Goal: Transaction & Acquisition: Book appointment/travel/reservation

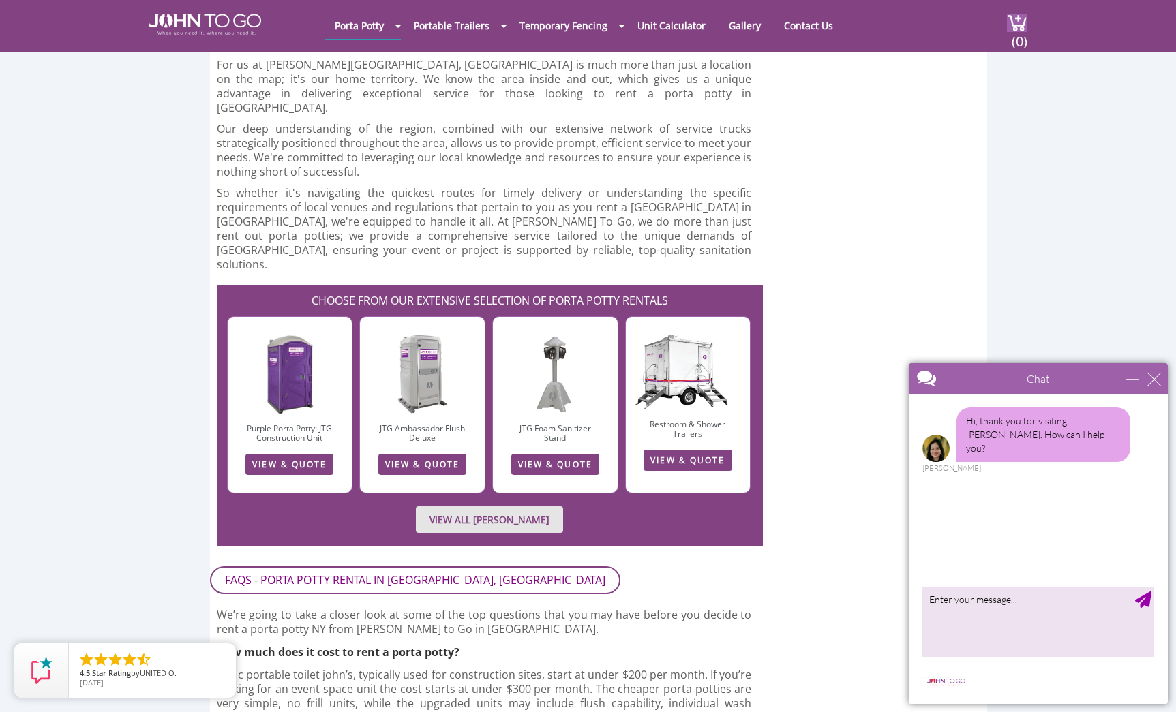
scroll to position [2574, 0]
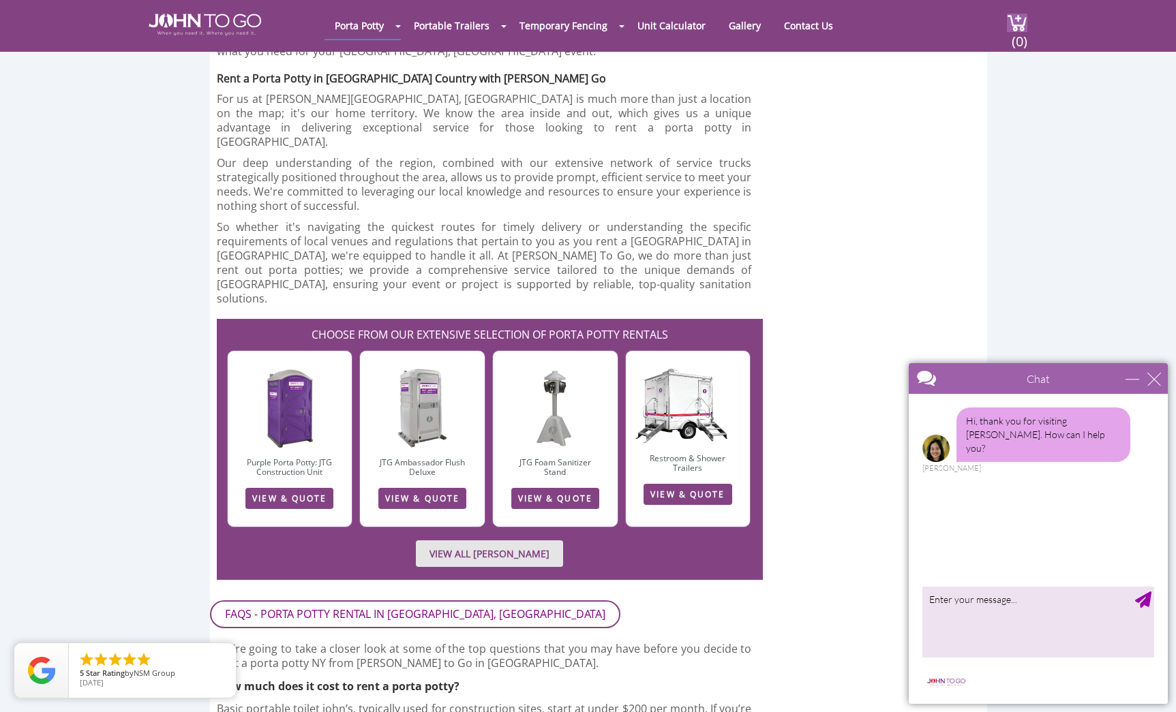
click at [301, 488] on link "VIEW & QUOTE" at bounding box center [289, 498] width 88 height 21
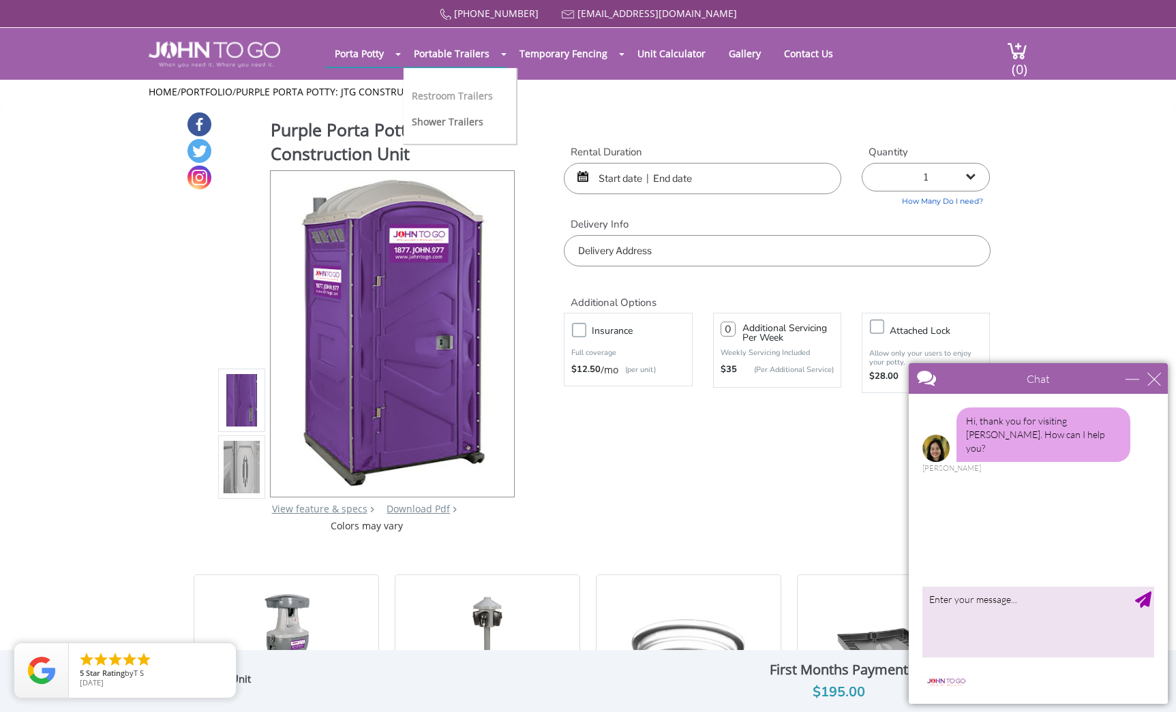
click at [463, 91] on link "Restroom Trailers" at bounding box center [452, 95] width 81 height 13
click at [539, 219] on div "Purple Porta Potty: JTG Construction Unit View feature & specs Download Pdf Pro…" at bounding box center [588, 322] width 804 height 422
click at [1151, 377] on div "close" at bounding box center [1154, 379] width 14 height 14
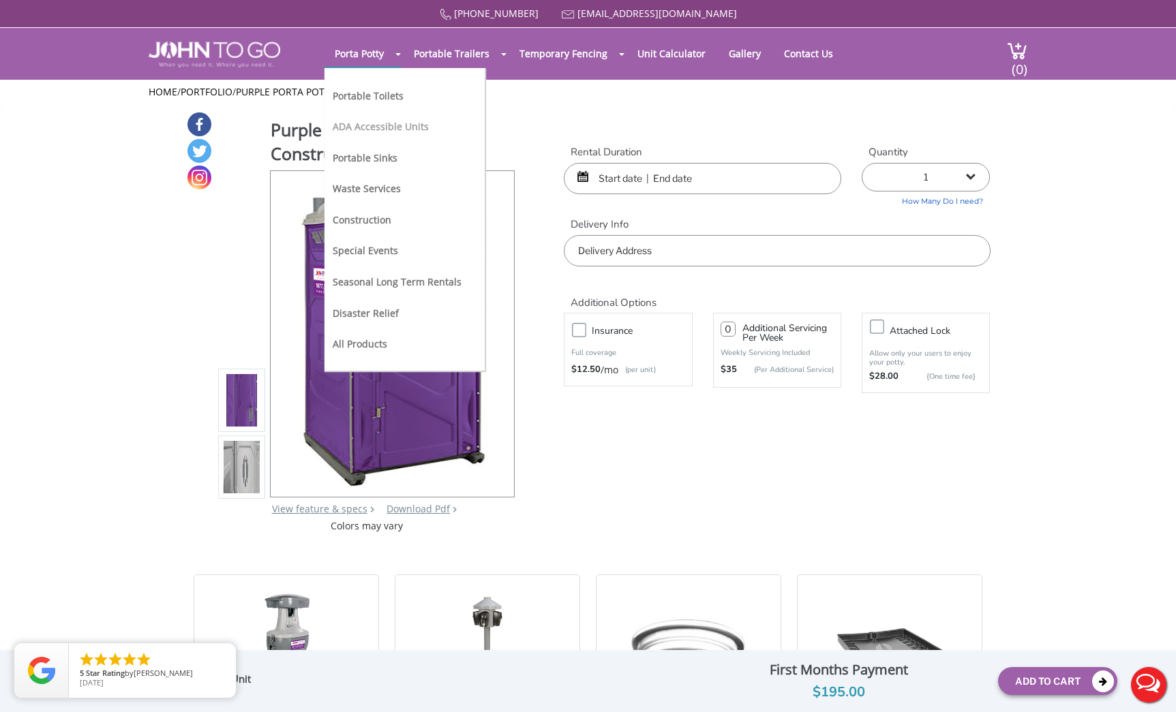
click at [372, 128] on link "ADA Accessible Units" at bounding box center [381, 126] width 96 height 13
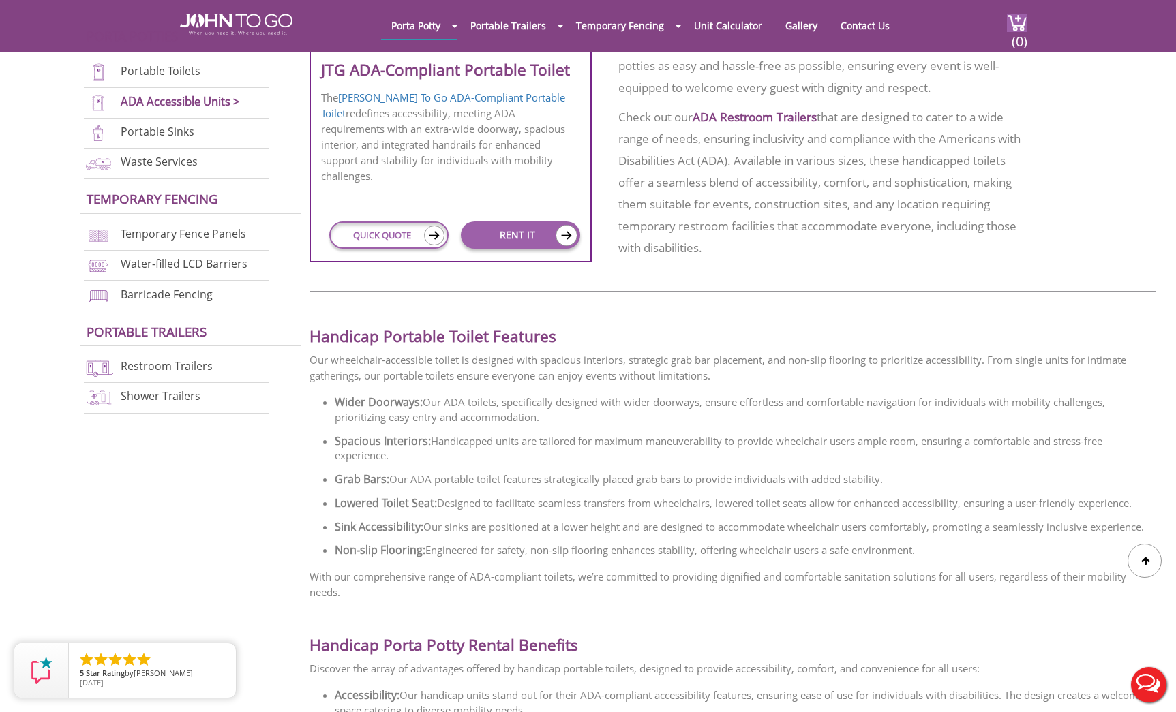
scroll to position [780, 0]
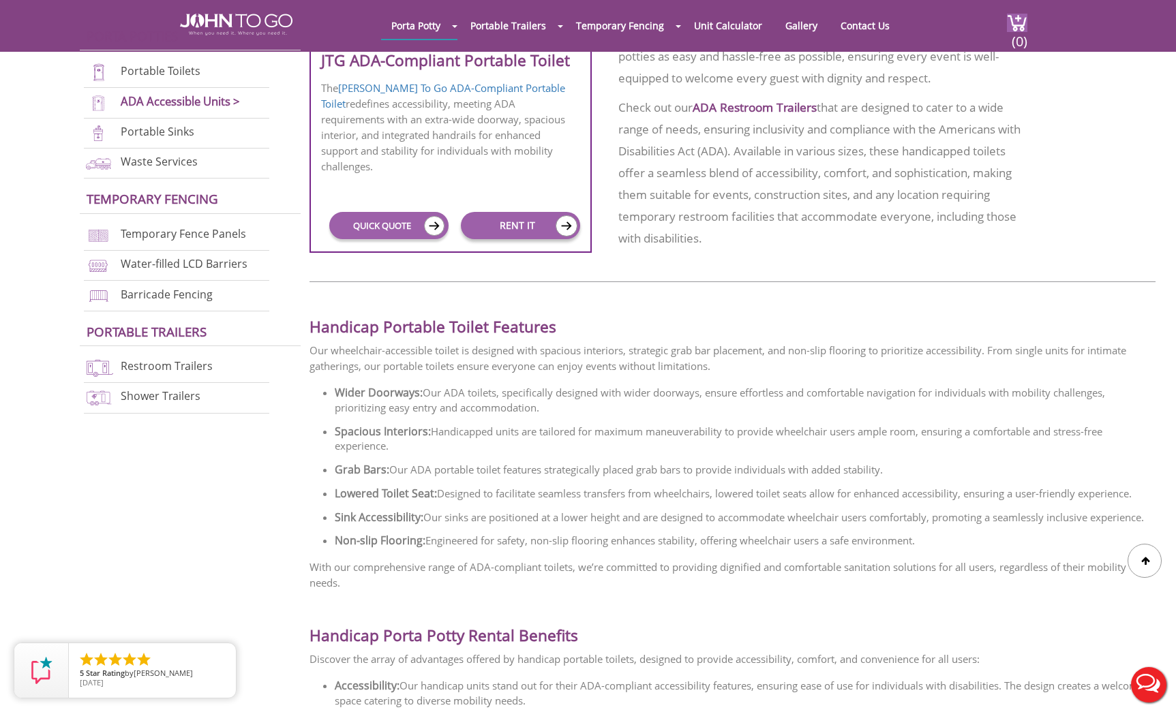
click at [416, 239] on link "QUICK QUOTE" at bounding box center [388, 225] width 119 height 27
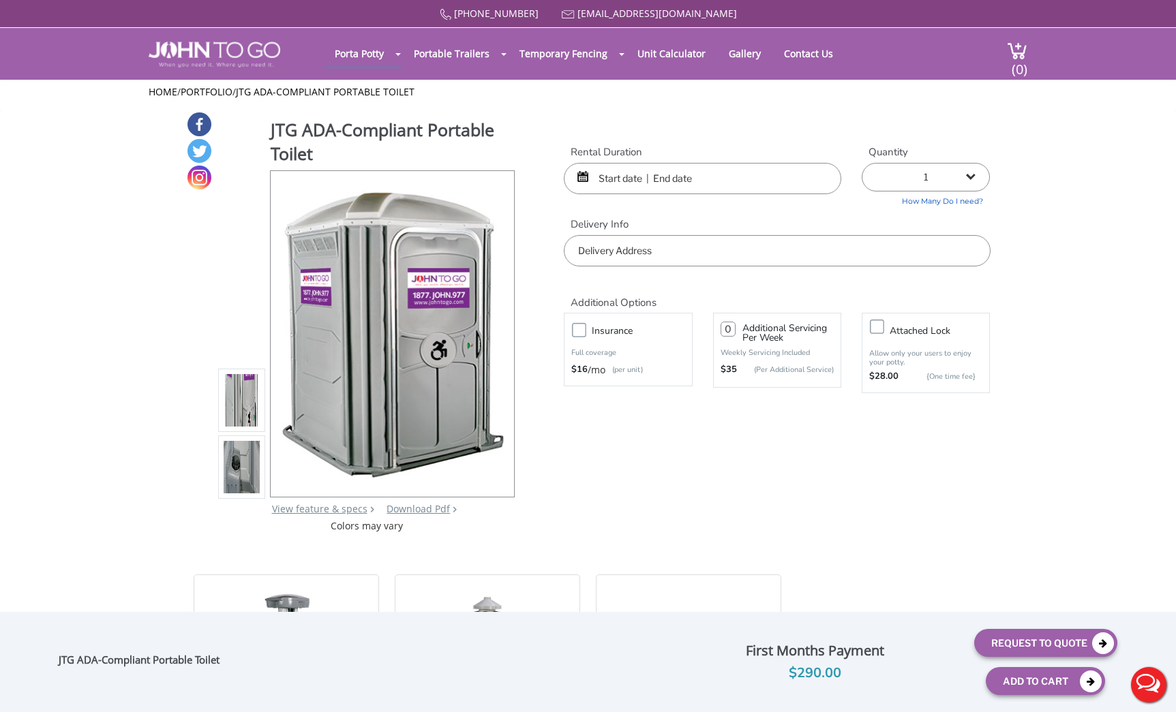
click at [629, 179] on input "text" at bounding box center [702, 178] width 277 height 31
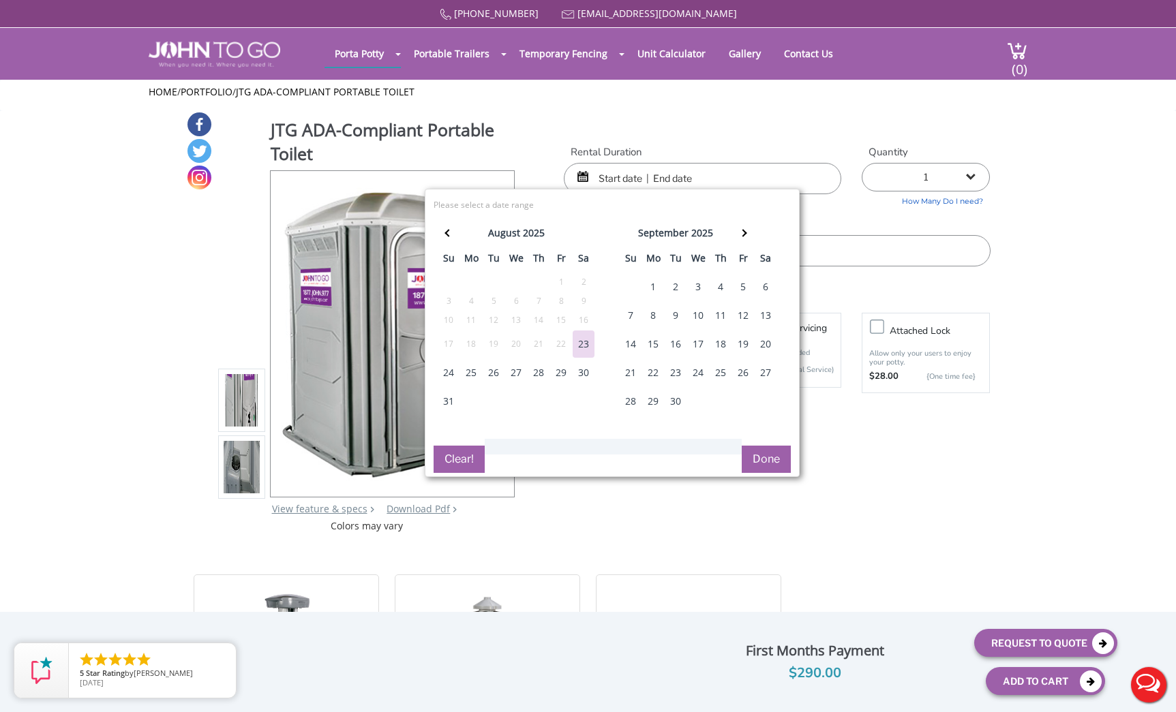
click at [740, 372] on div "26" at bounding box center [743, 372] width 22 height 27
click at [746, 370] on div "26" at bounding box center [743, 372] width 22 height 27
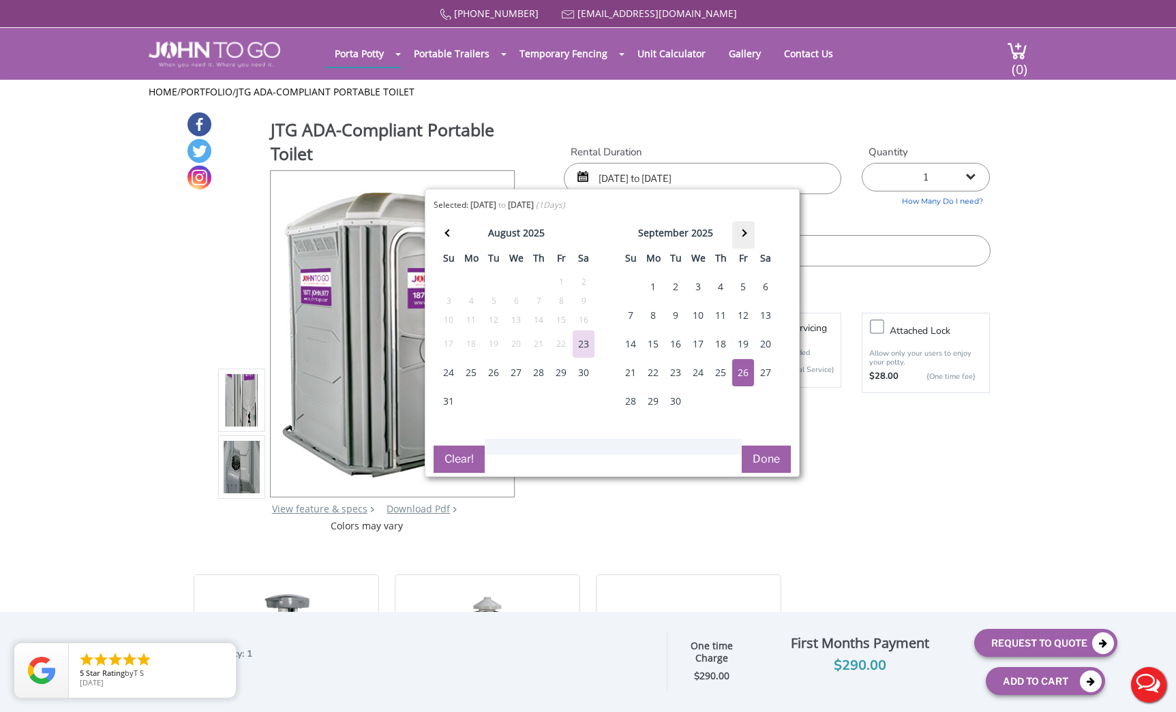
click at [742, 236] on span at bounding box center [742, 233] width 7 height 7
click at [648, 400] on div "27" at bounding box center [653, 401] width 22 height 27
click at [762, 458] on button "Done" at bounding box center [766, 459] width 49 height 27
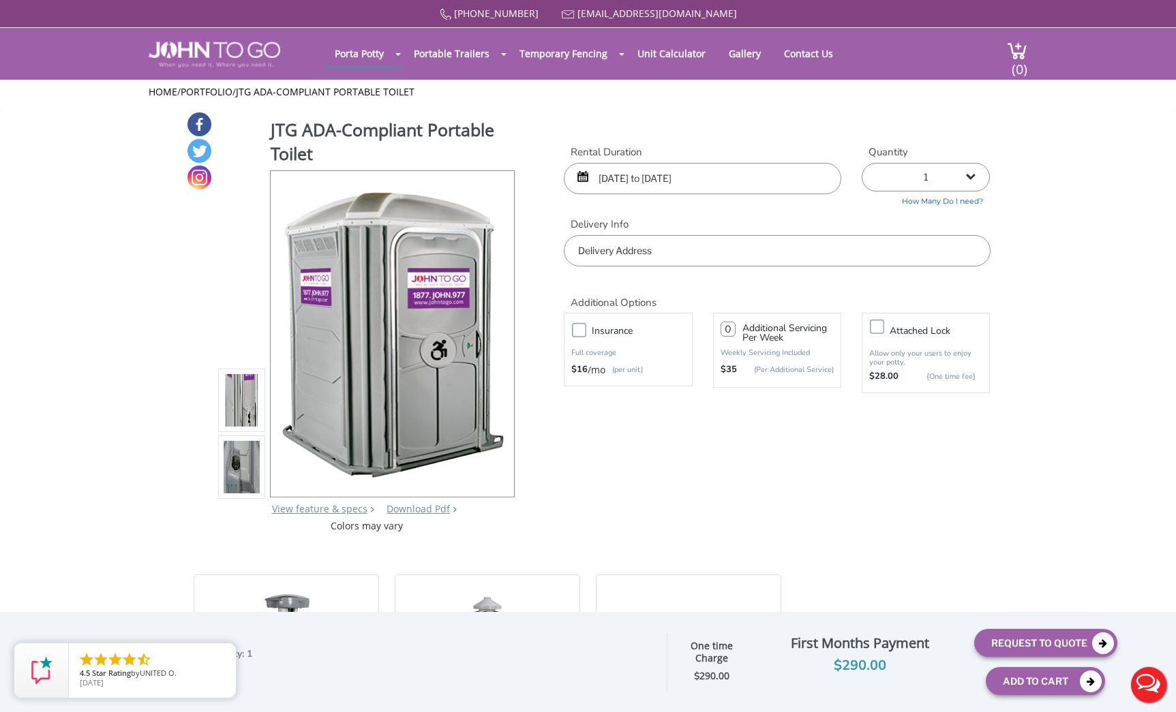
click at [730, 171] on input "09/26/2025 to 09/26/2025" at bounding box center [702, 178] width 277 height 31
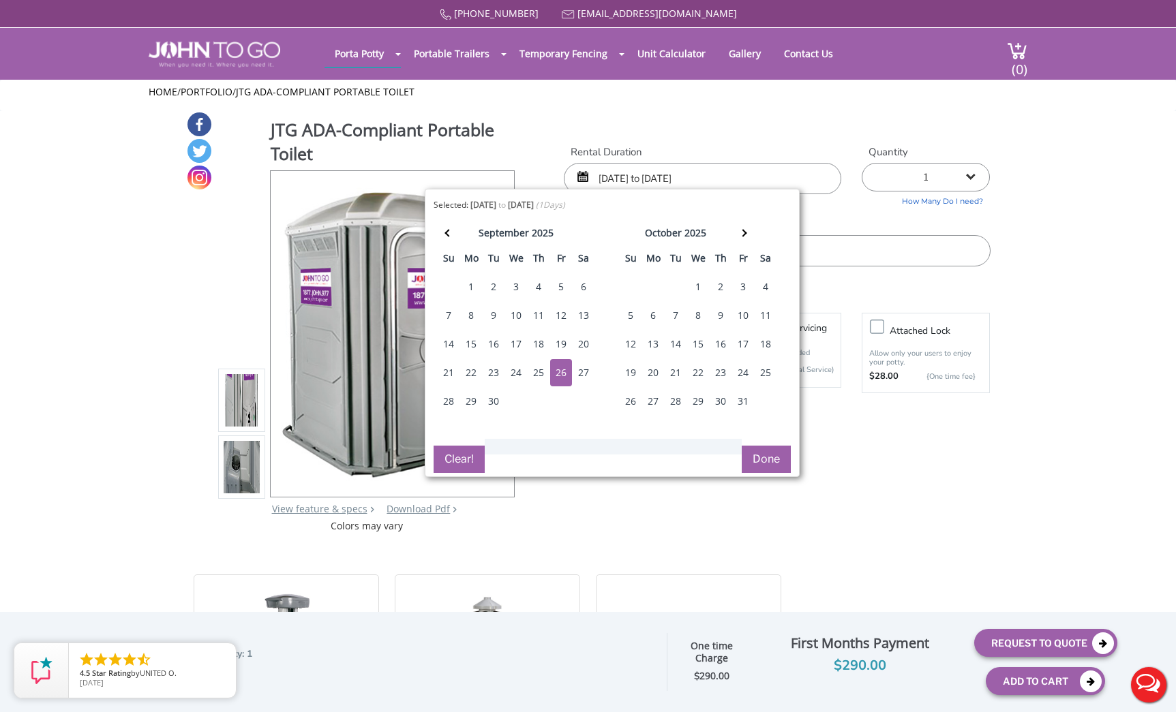
click at [653, 398] on div "27" at bounding box center [653, 401] width 22 height 27
click at [761, 456] on button "Done" at bounding box center [766, 459] width 49 height 27
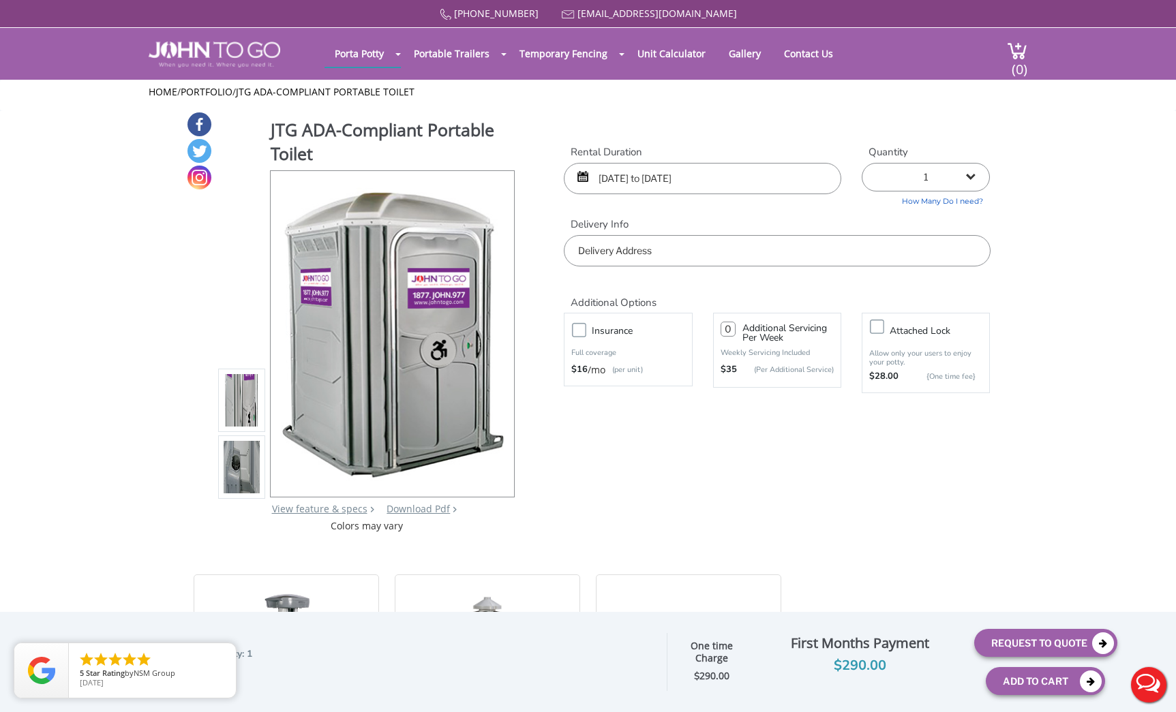
click at [730, 178] on input "09/26/2025 to 09/26/2025" at bounding box center [702, 178] width 277 height 31
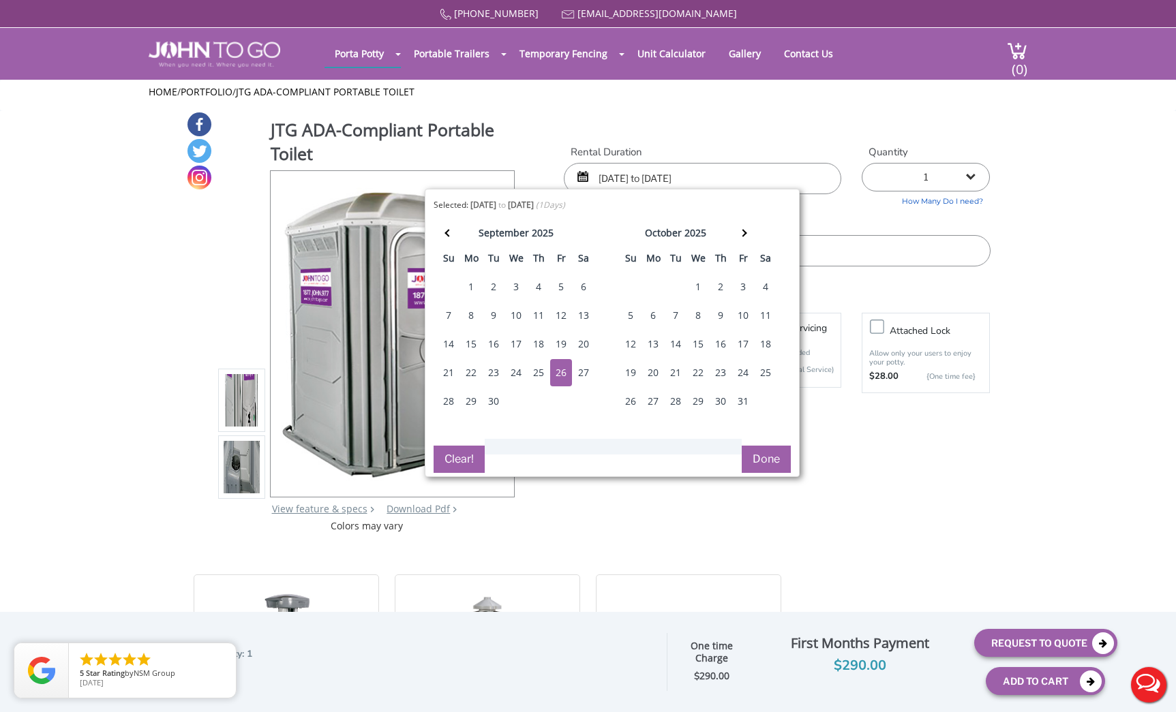
click at [567, 373] on div "26" at bounding box center [561, 372] width 22 height 27
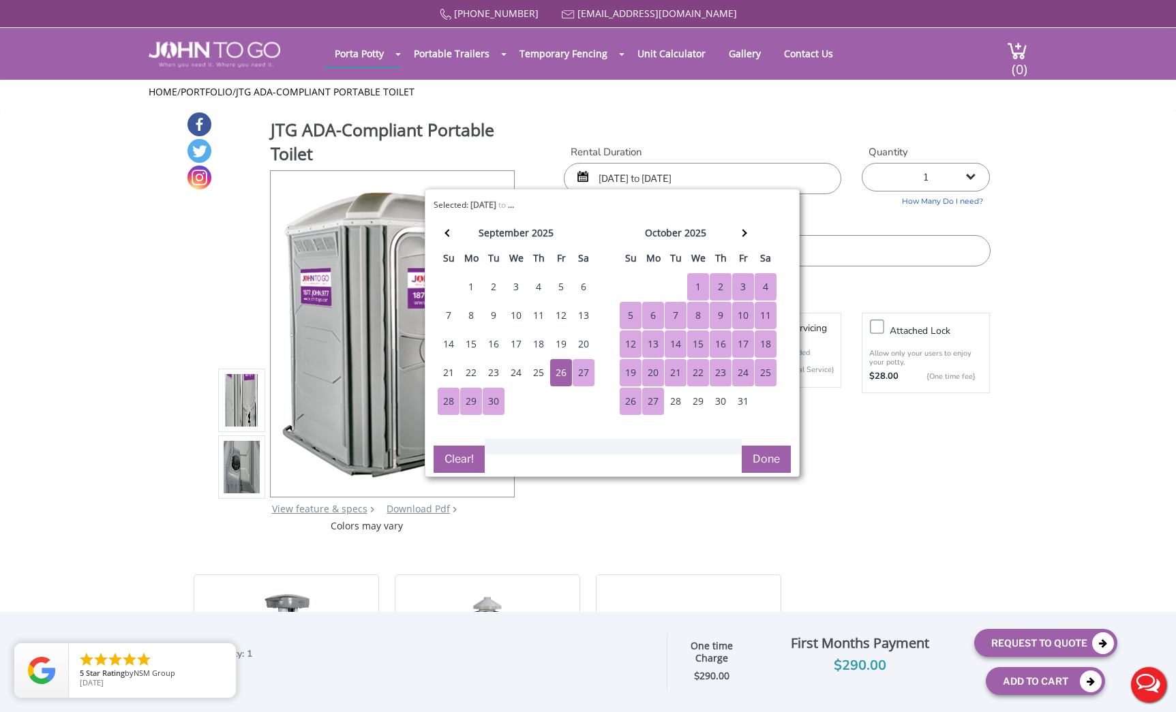
click at [653, 401] on div "27" at bounding box center [653, 401] width 22 height 27
type input "[DATE] to [DATE]"
click at [772, 456] on button "Done" at bounding box center [766, 459] width 49 height 27
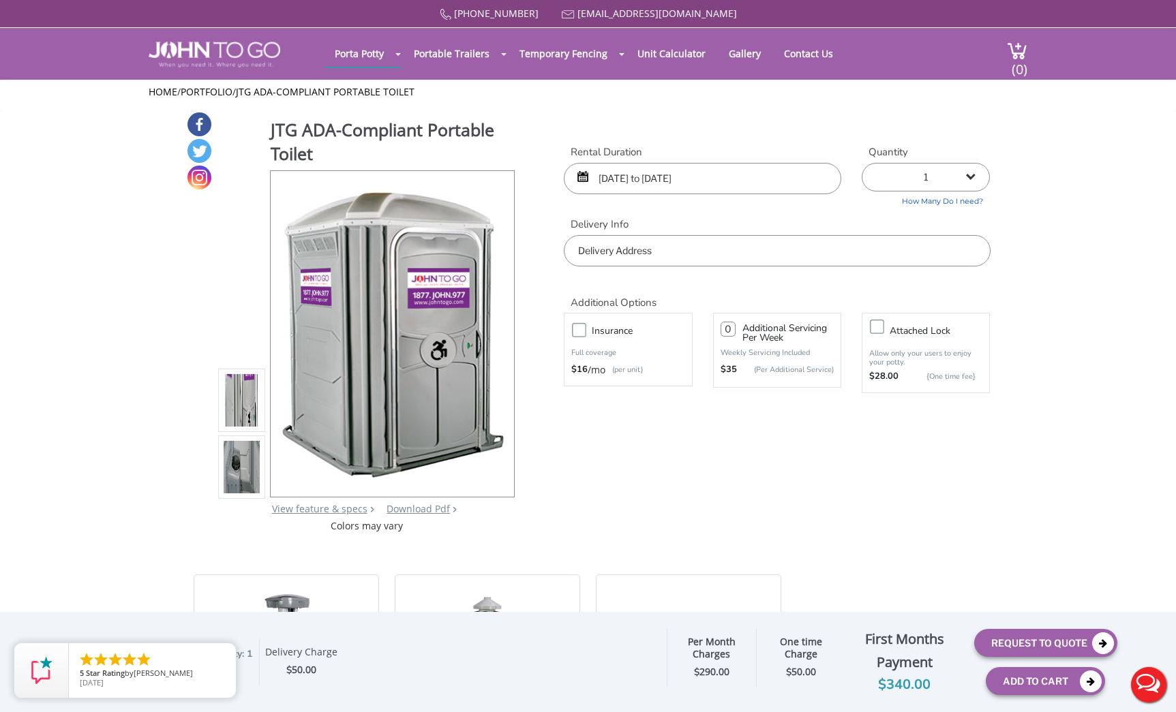
click at [682, 247] on input "text" at bounding box center [777, 250] width 426 height 31
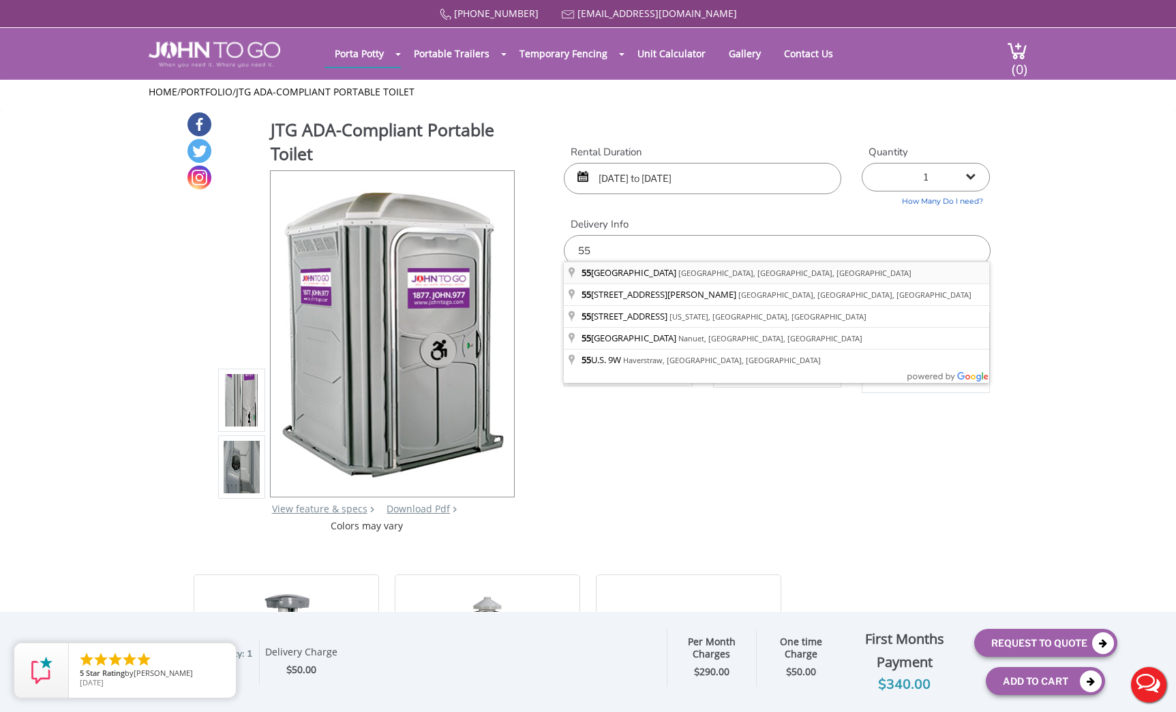
type input "[STREET_ADDRESS]"
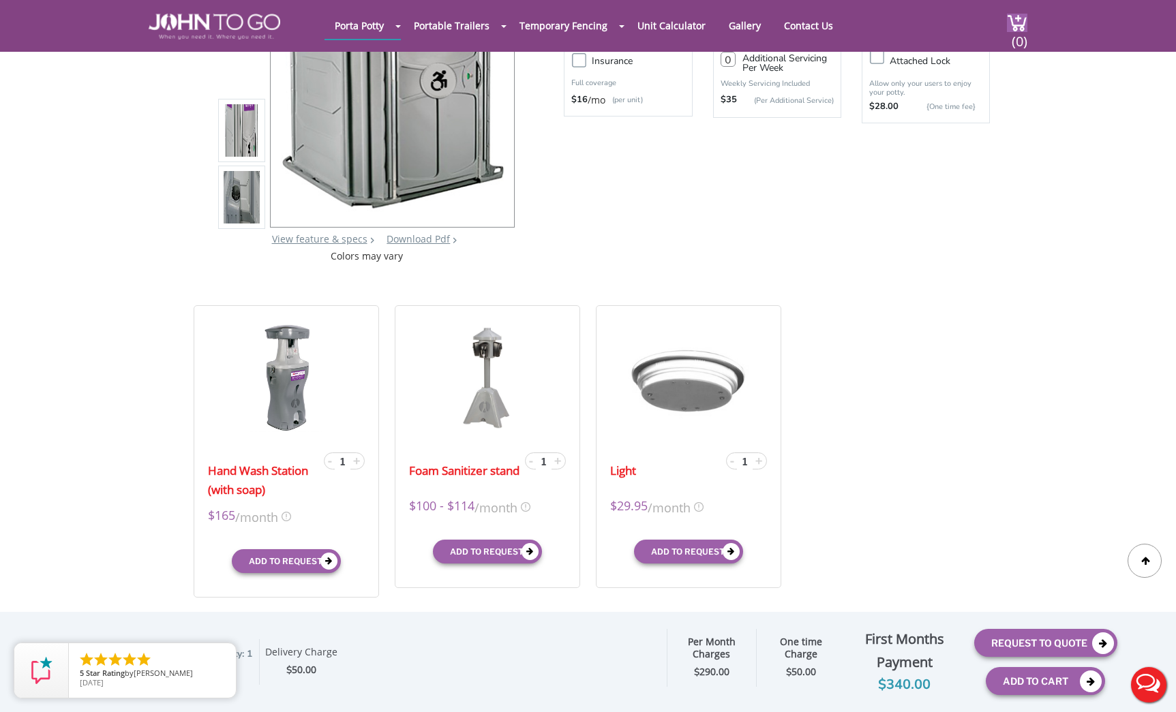
scroll to position [221, 0]
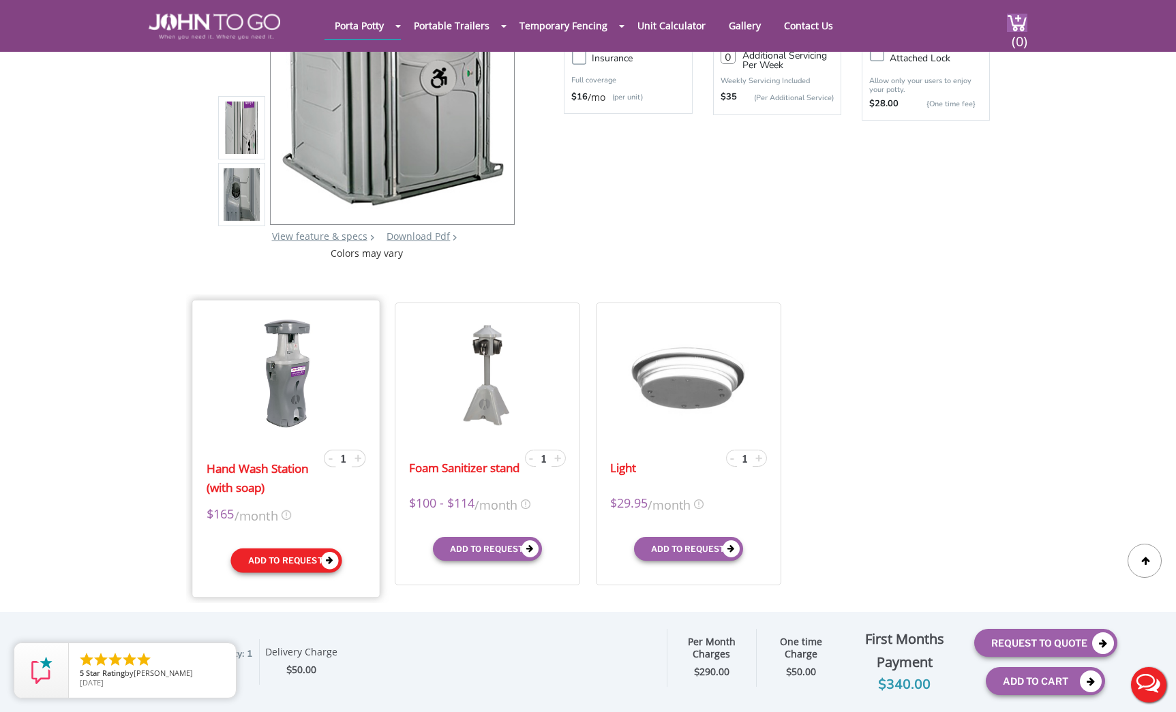
click at [329, 558] on icon "submit" at bounding box center [330, 561] width 18 height 18
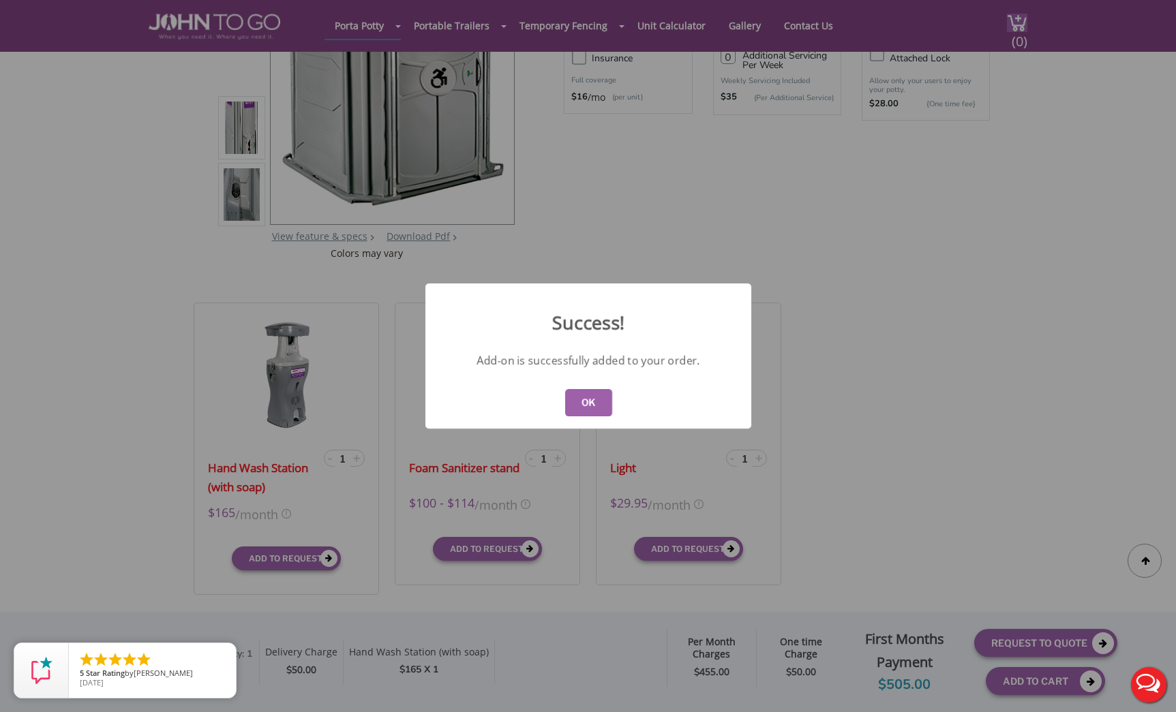
click at [586, 398] on button "OK" at bounding box center [587, 402] width 47 height 27
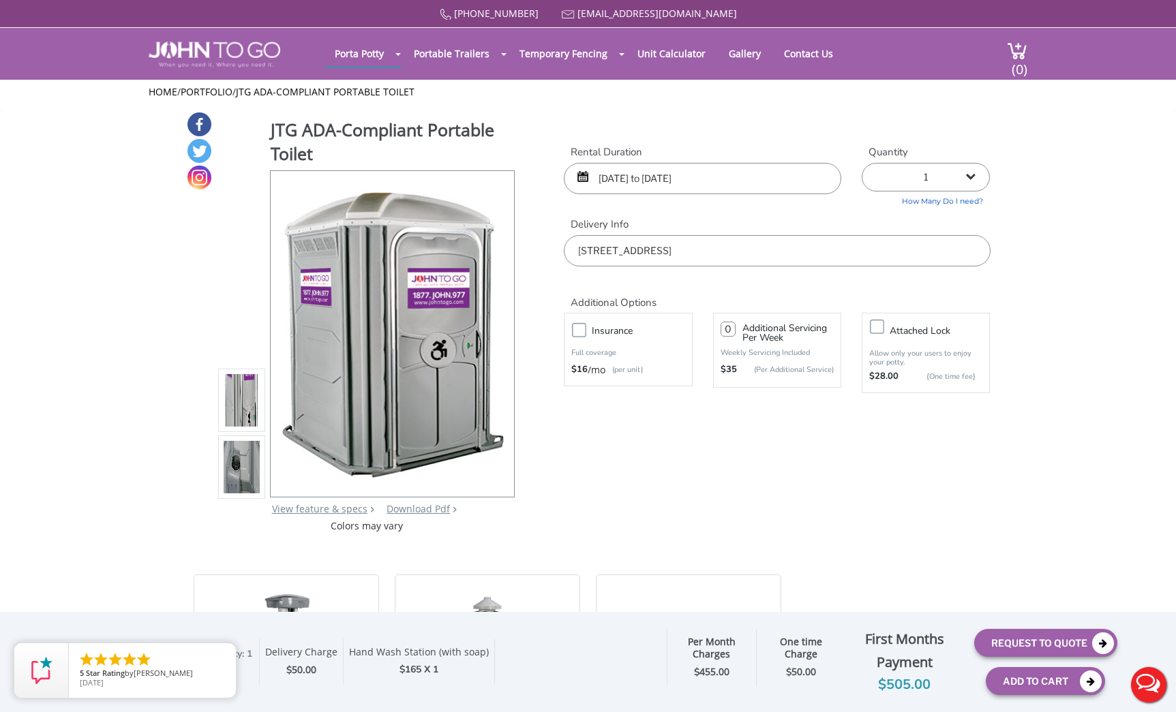
scroll to position [0, 0]
select select "2"
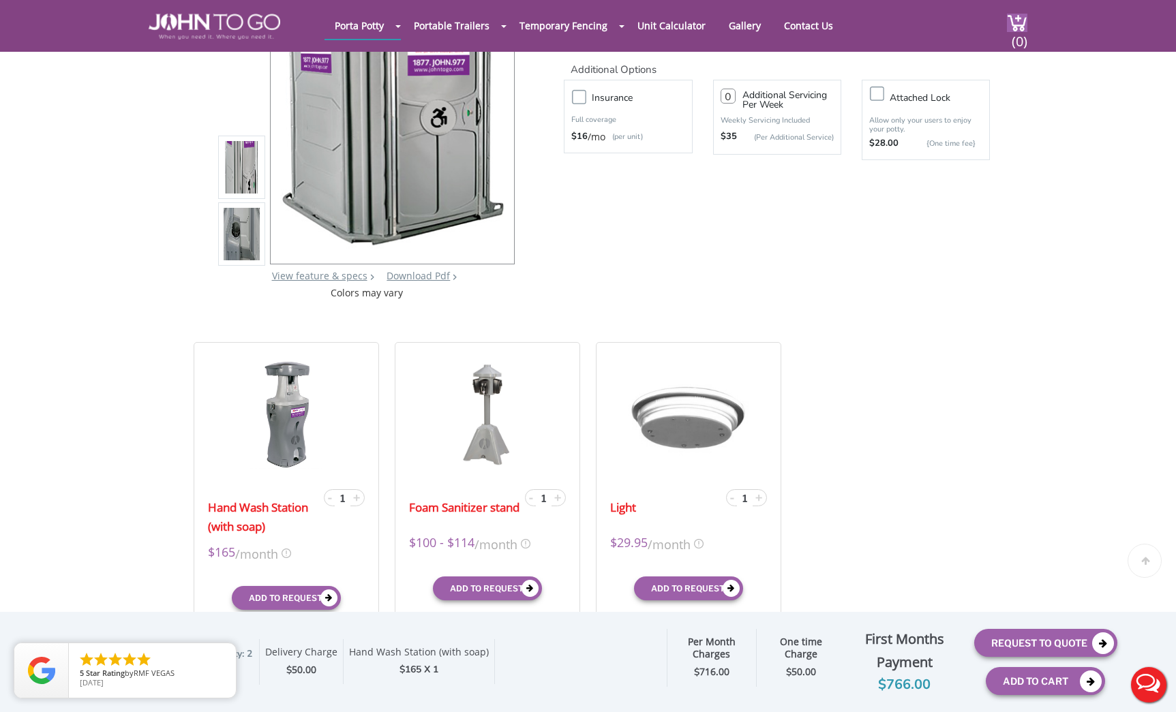
scroll to position [237, 0]
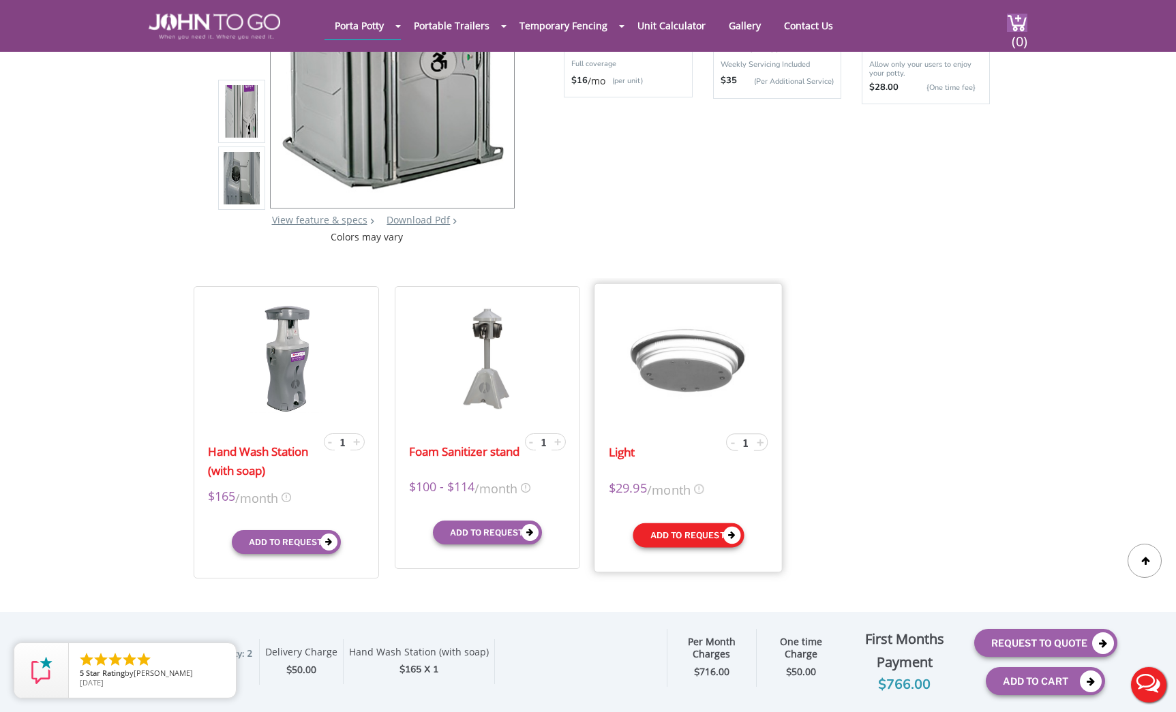
click at [728, 531] on icon "submit" at bounding box center [732, 535] width 18 height 18
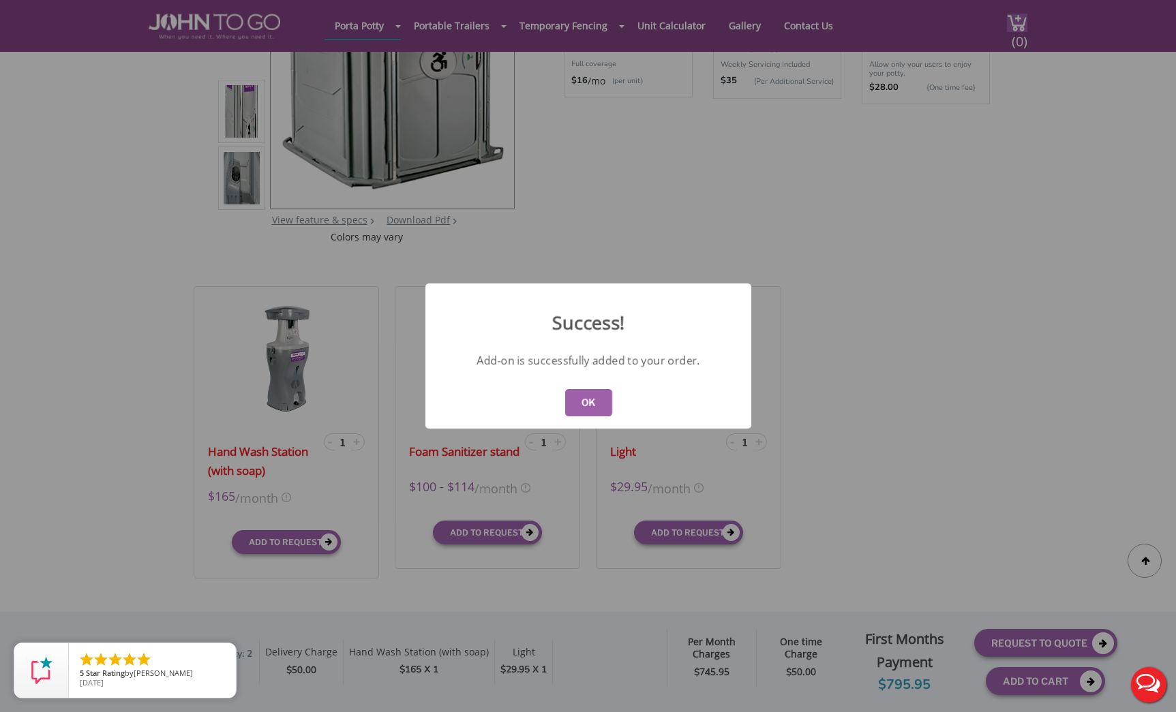
click at [594, 397] on button "OK" at bounding box center [587, 402] width 47 height 27
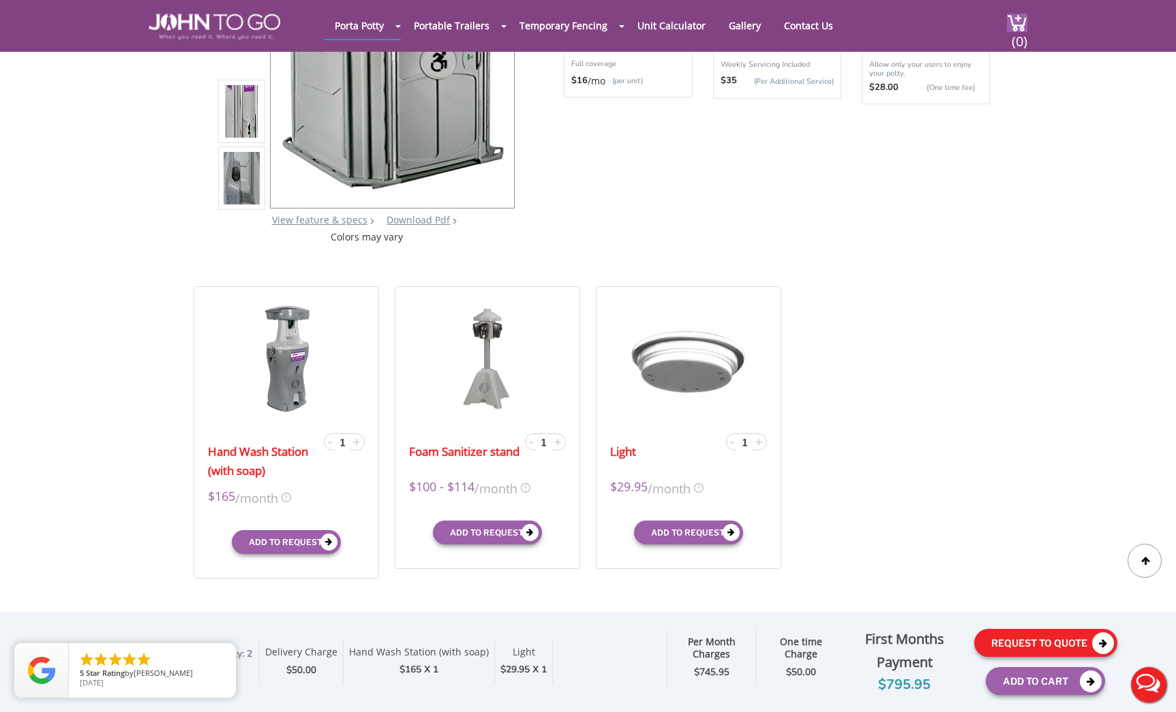
click at [1042, 636] on button "Request To Quote" at bounding box center [1045, 643] width 143 height 28
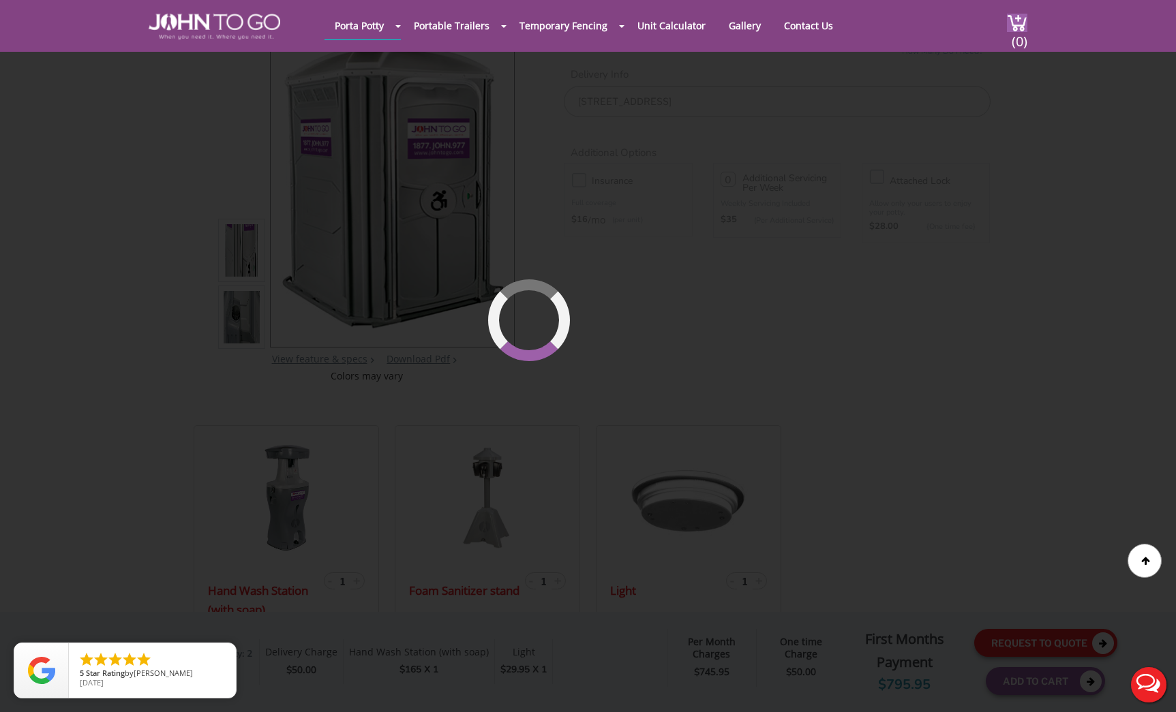
scroll to position [93, 0]
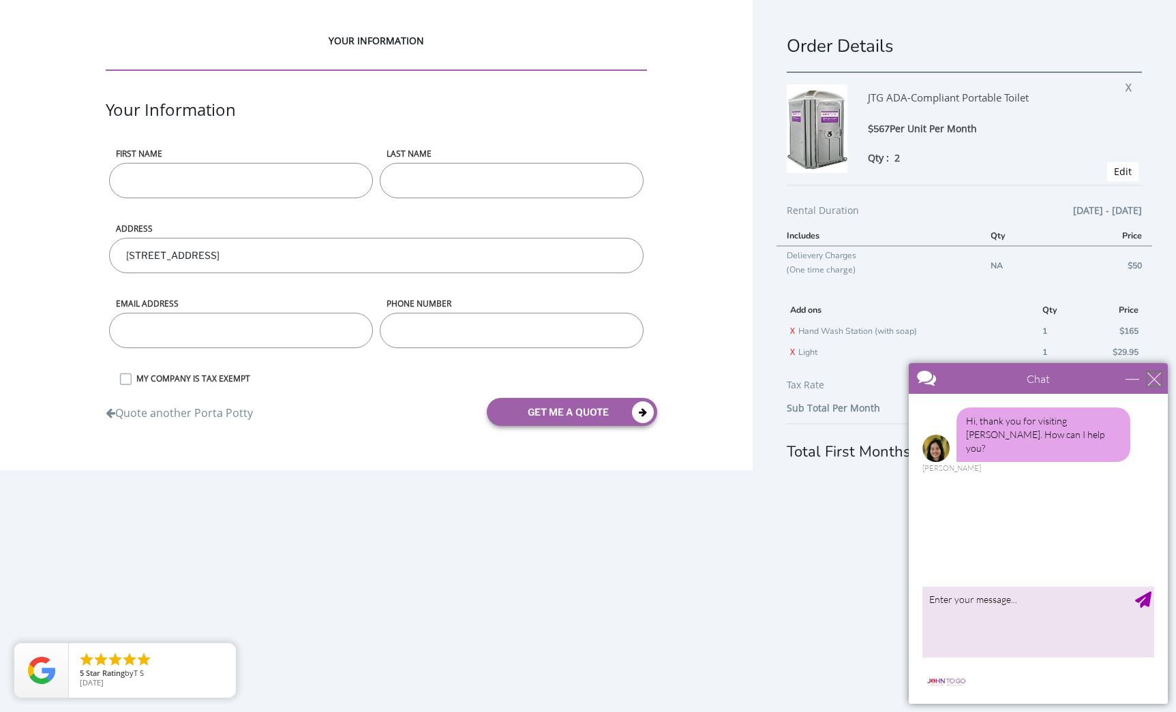
click at [1154, 380] on div "close" at bounding box center [1154, 379] width 14 height 14
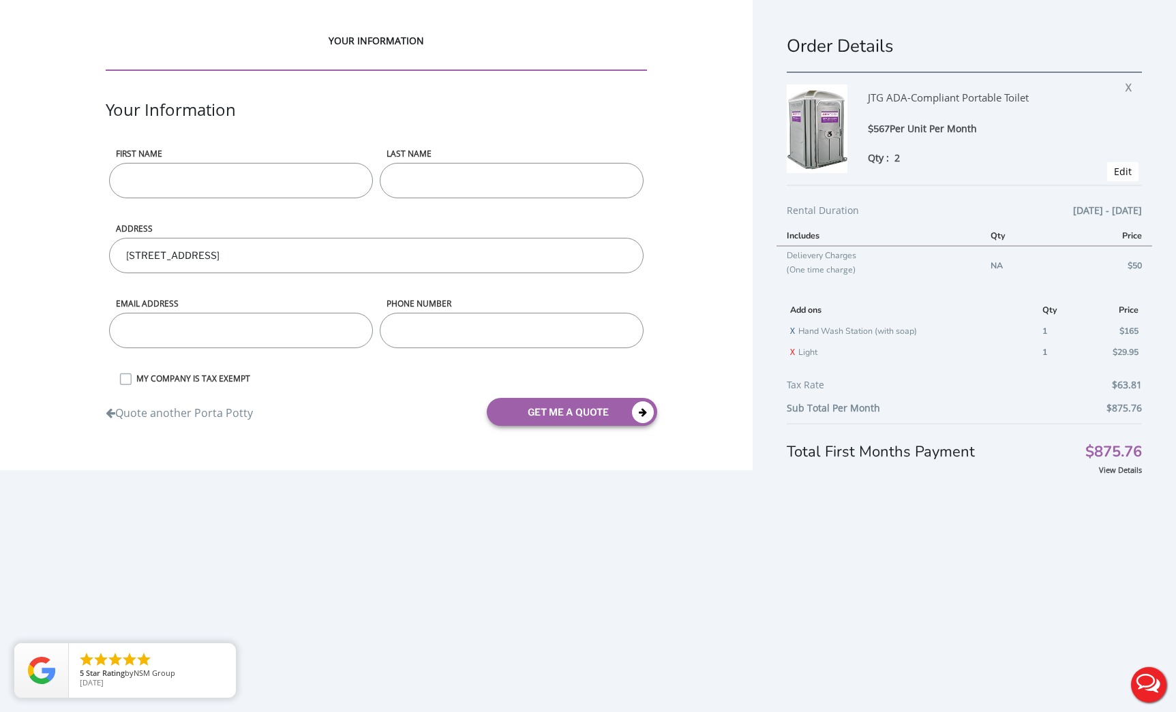
click at [792, 330] on link "X" at bounding box center [792, 331] width 5 height 12
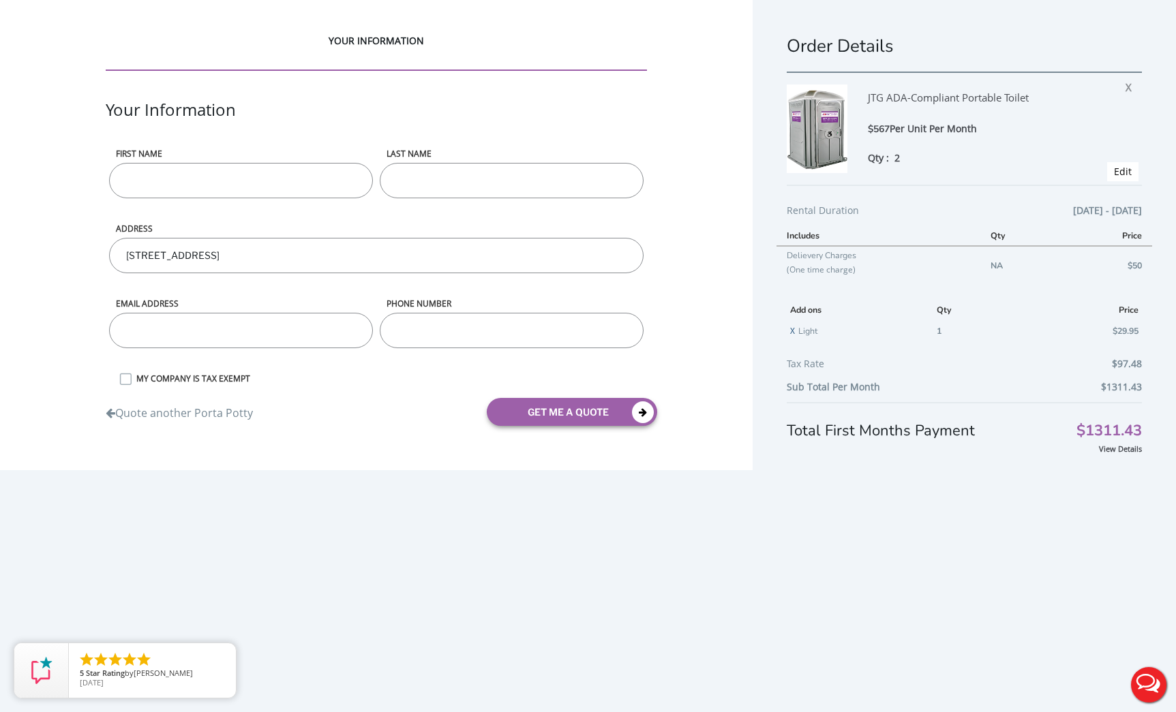
click at [792, 333] on link "X" at bounding box center [792, 331] width 5 height 12
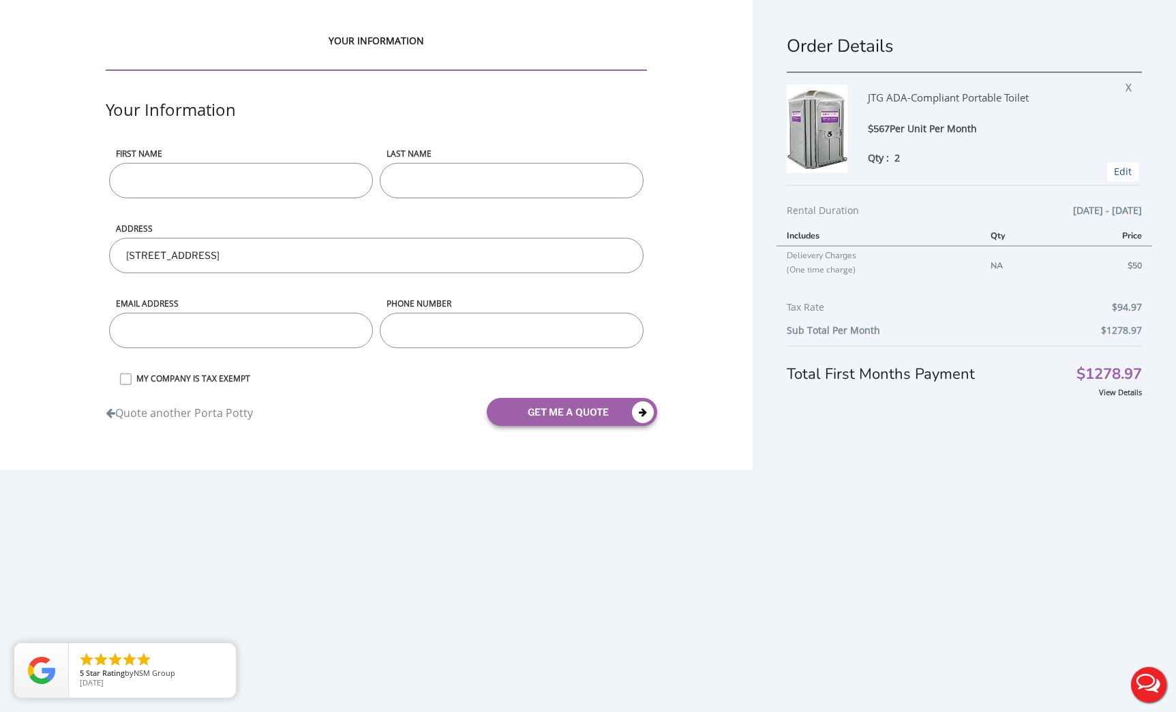
click at [1120, 176] on link "Edit" at bounding box center [1123, 171] width 18 height 13
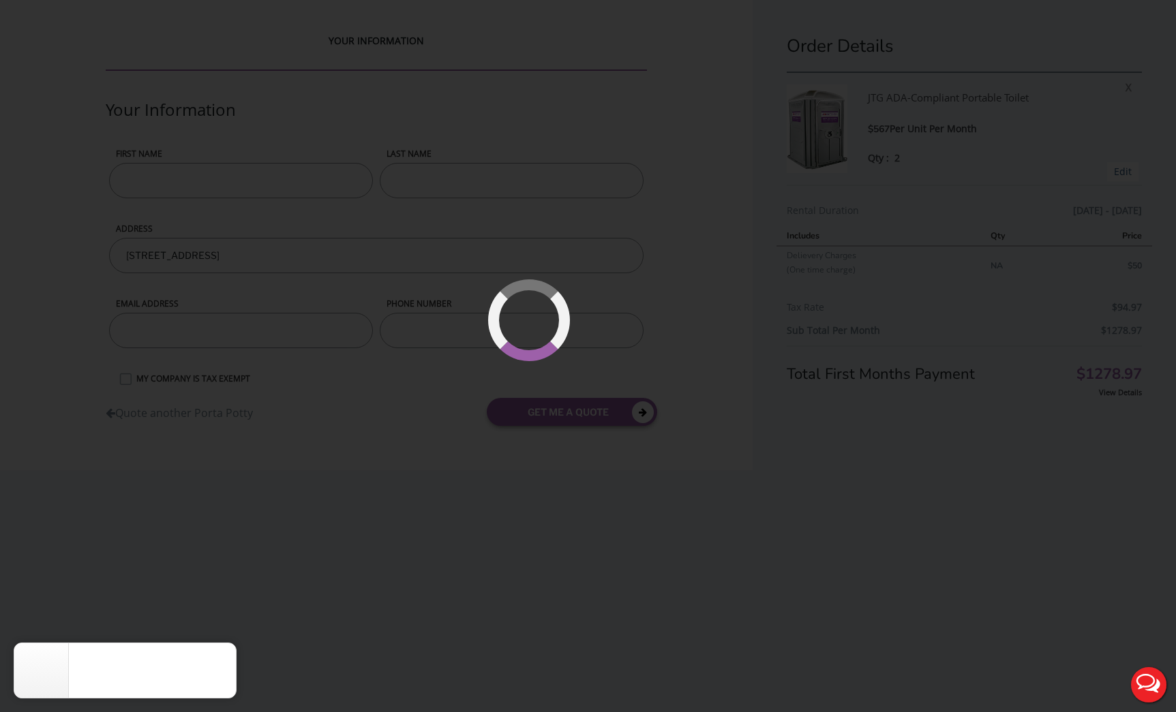
type input "[DATE] to [DATE]"
select select "2"
type input "0"
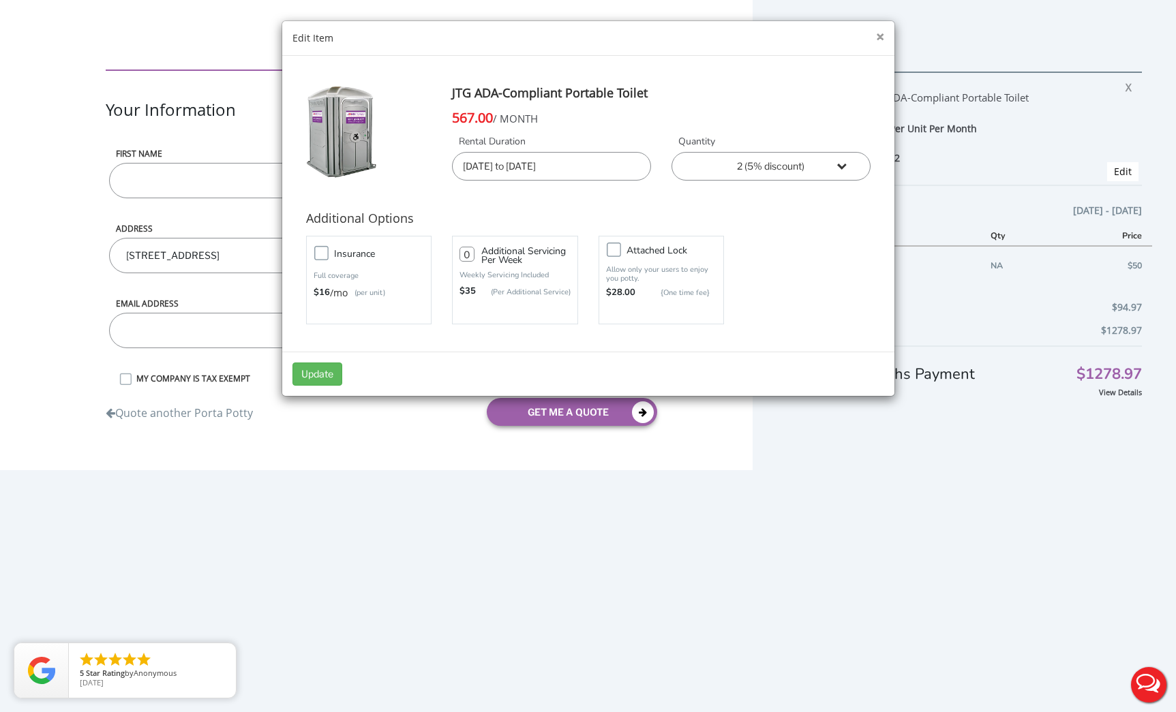
click at [879, 36] on button "×" at bounding box center [880, 37] width 8 height 14
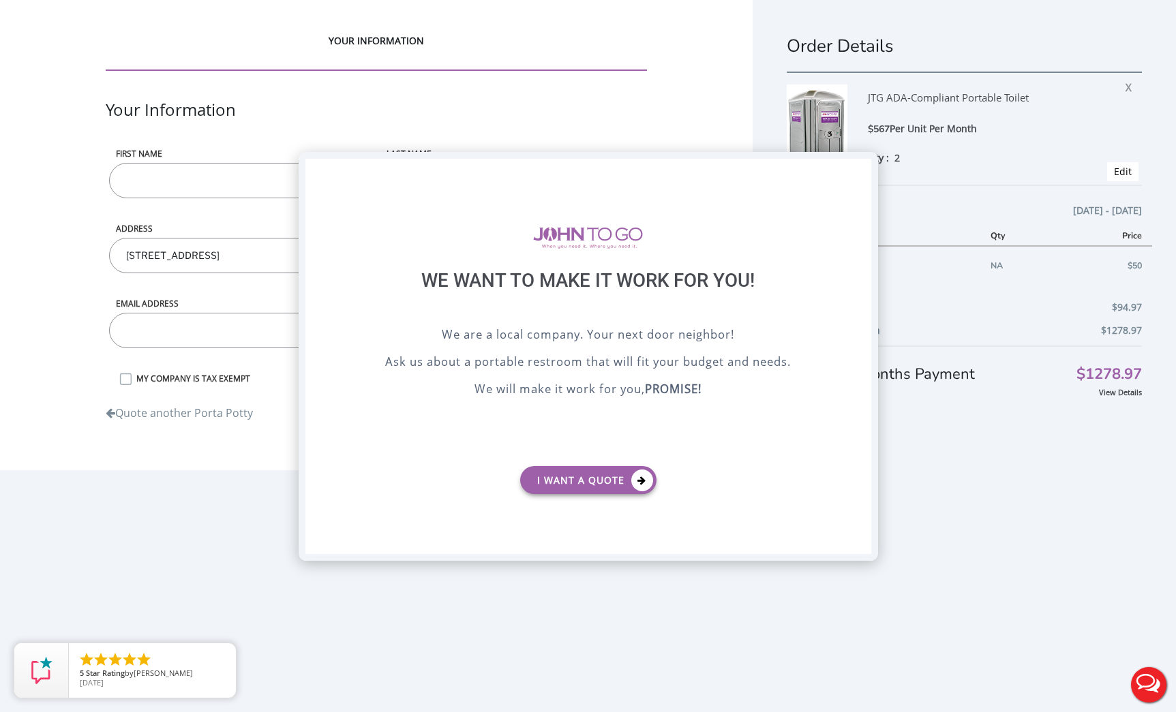
click at [856, 169] on div "X" at bounding box center [859, 170] width 21 height 23
